Goal: Find contact information: Obtain details needed to contact an individual or organization

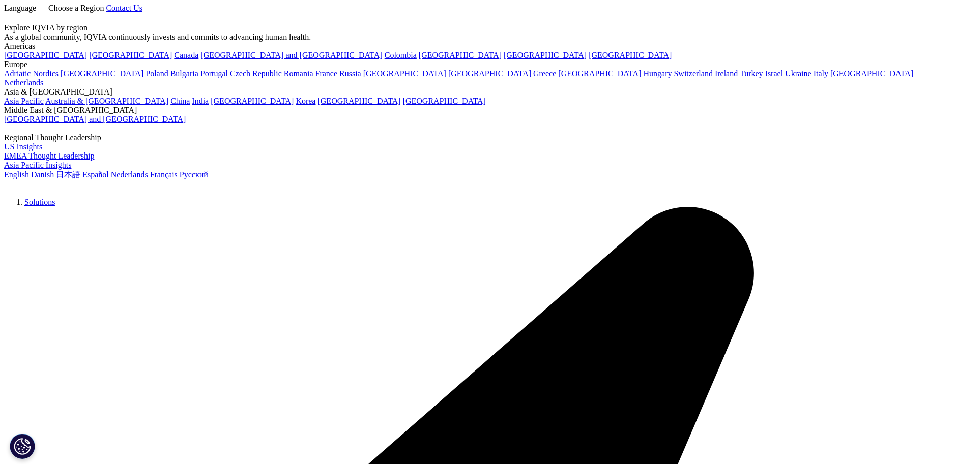
scroll to position [102, 0]
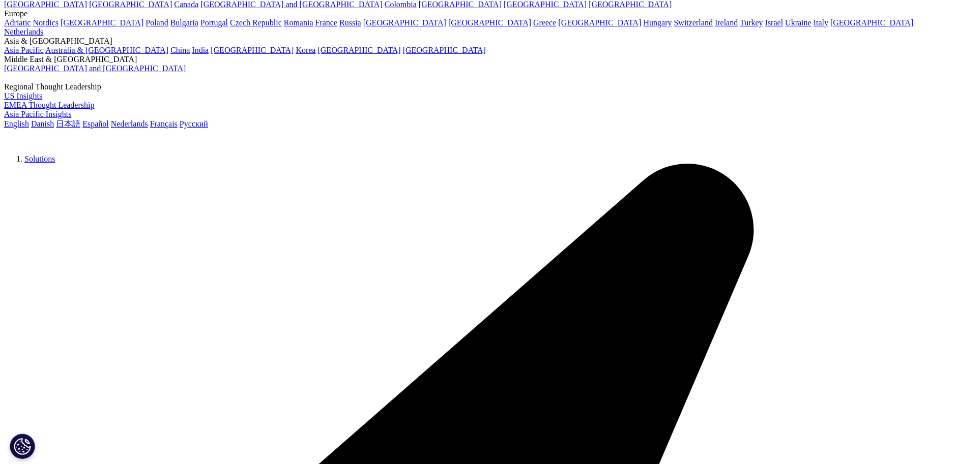
scroll to position [254, 0]
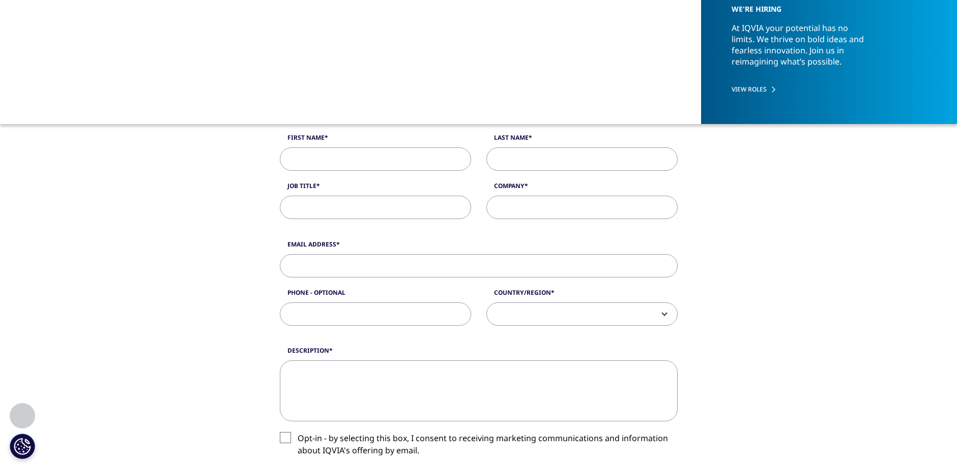
click at [342, 173] on div "I need help with Sales HR/Career Patient Seeking Clinical Trials Site/Investiga…" at bounding box center [478, 157] width 413 height 145
click at [344, 163] on input "First Name" at bounding box center [375, 159] width 191 height 23
